Goal: Information Seeking & Learning: Learn about a topic

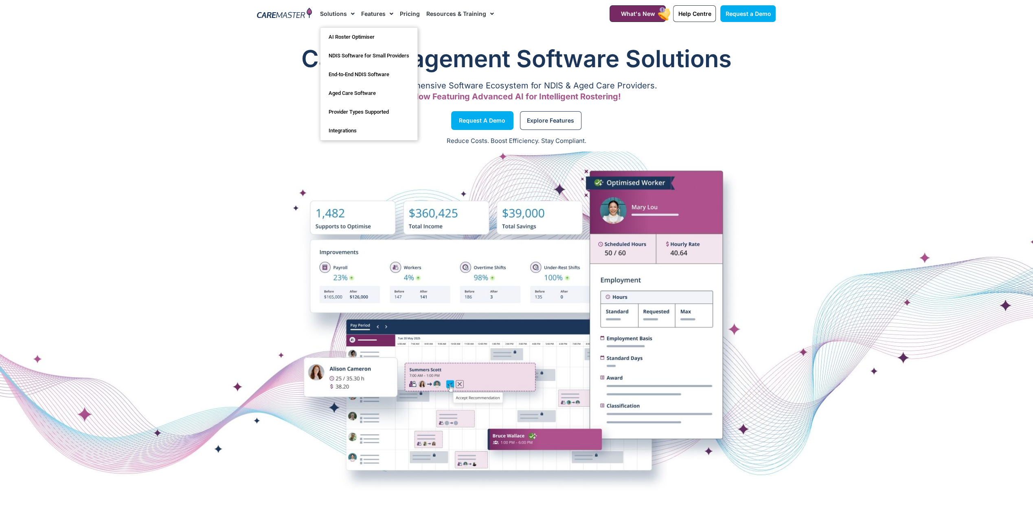
click at [298, 12] on img at bounding box center [284, 14] width 55 height 12
click at [692, 15] on span "Help Centre" at bounding box center [694, 13] width 33 height 7
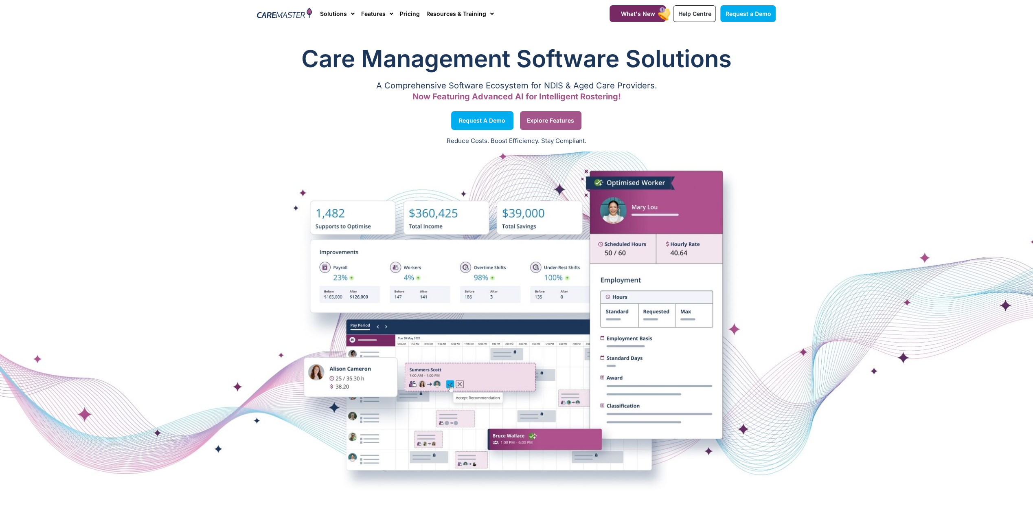
drag, startPoint x: 0, startPoint y: 0, endPoint x: 565, endPoint y: 116, distance: 576.9
click at [565, 116] on link "Explore Features" at bounding box center [550, 120] width 61 height 19
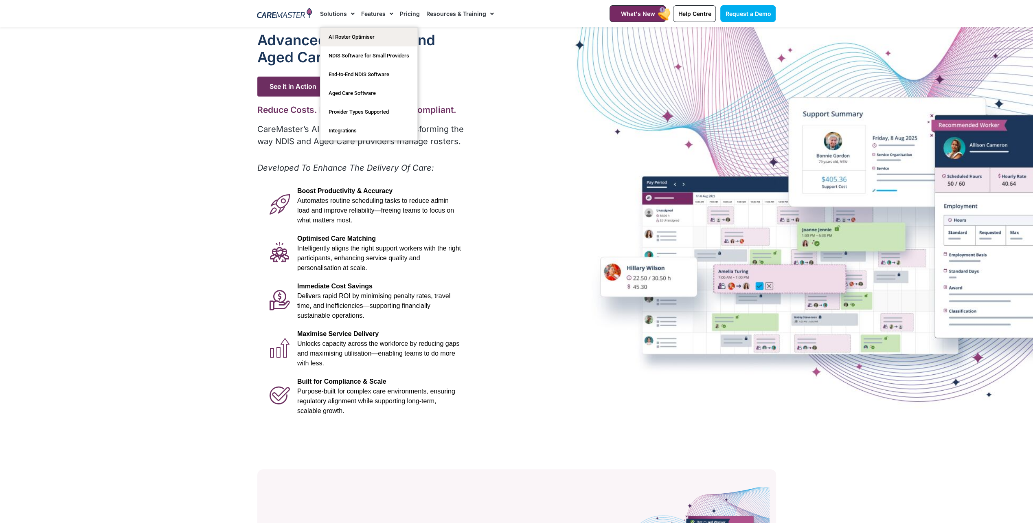
click at [349, 14] on span "Menu" at bounding box center [351, 14] width 8 height 14
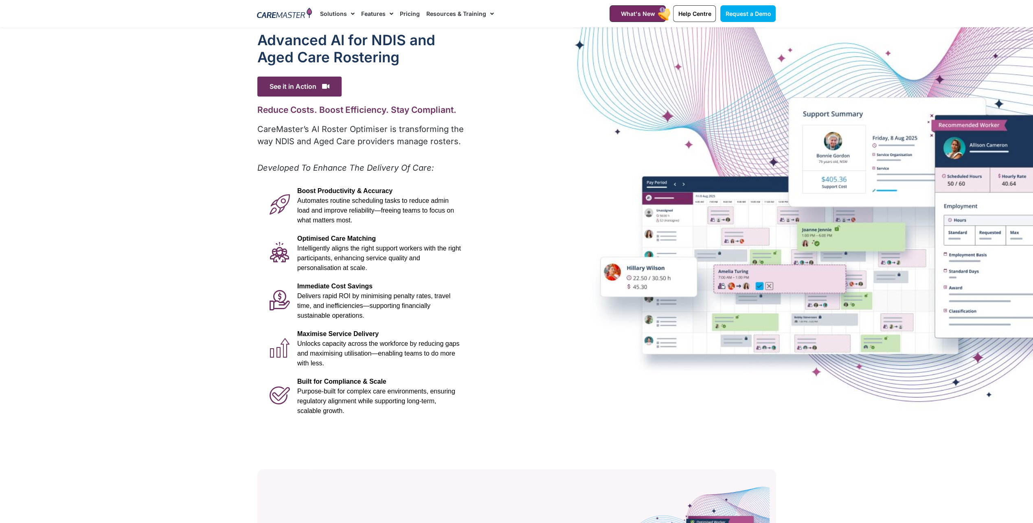
click at [349, 14] on span "Menu" at bounding box center [351, 14] width 8 height 14
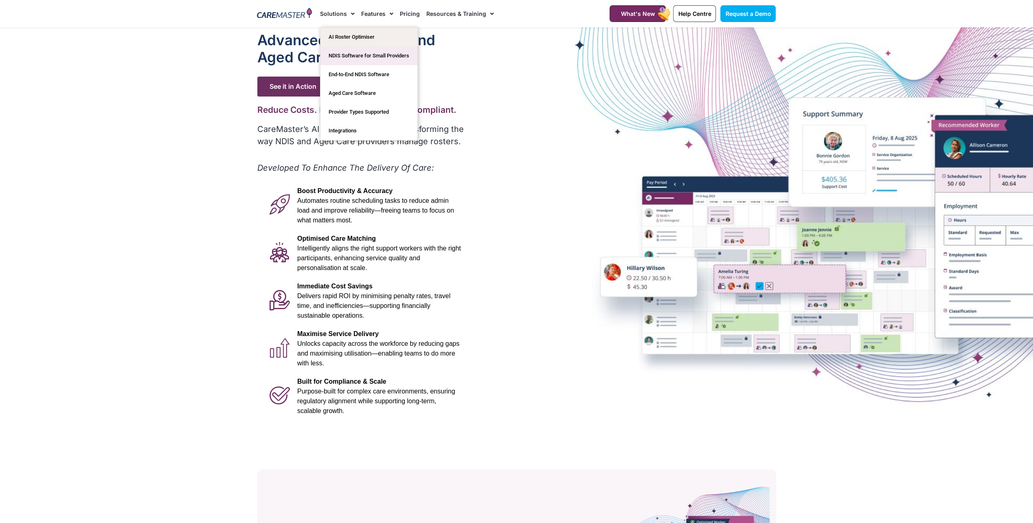
click at [374, 58] on link "NDIS Software for Small Providers" at bounding box center [368, 55] width 97 height 19
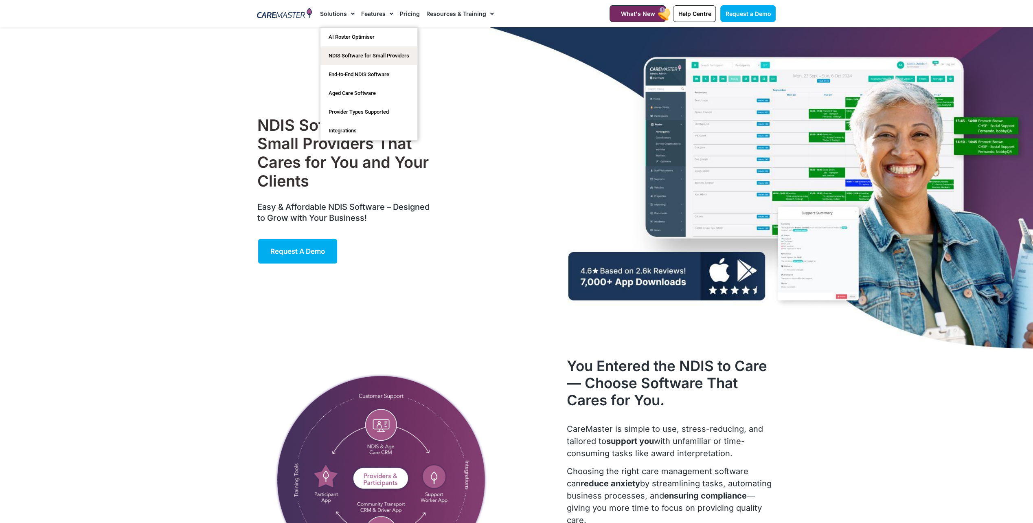
click at [347, 17] on span "Menu" at bounding box center [351, 14] width 8 height 14
click at [351, 72] on link "End-to-End NDIS Software" at bounding box center [368, 74] width 97 height 19
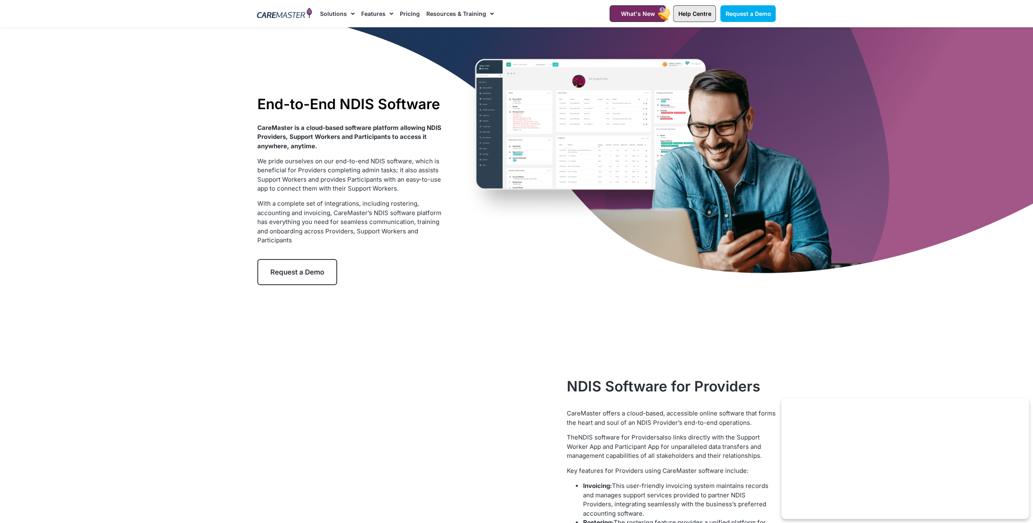
click at [687, 14] on span "Help Centre" at bounding box center [694, 13] width 33 height 7
